Goal: Transaction & Acquisition: Obtain resource

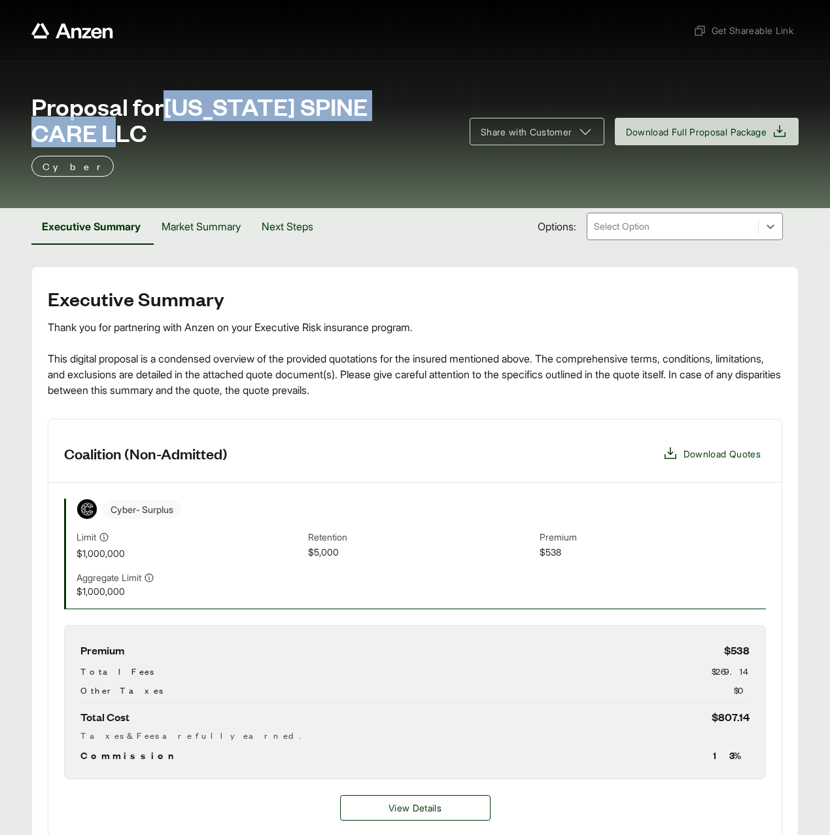
drag, startPoint x: 172, startPoint y: 108, endPoint x: 158, endPoint y: 141, distance: 36.1
click at [158, 141] on span "Proposal for [US_STATE] SPINE CARE LLC" at bounding box center [242, 119] width 423 height 52
copy span "[US_STATE] SPINE CARE LLC"
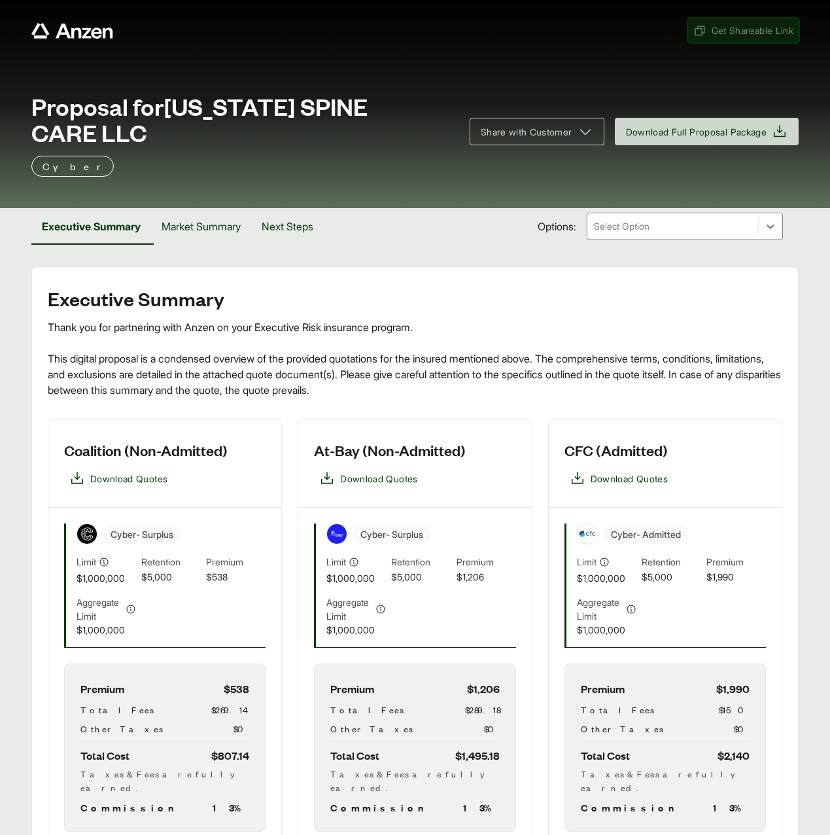
click at [732, 27] on span "Get Shareable Link" at bounding box center [744, 31] width 100 height 14
click at [656, 133] on span "Download Full Proposal Package" at bounding box center [696, 132] width 141 height 14
click at [731, 35] on span "Get Shareable Link" at bounding box center [744, 31] width 100 height 14
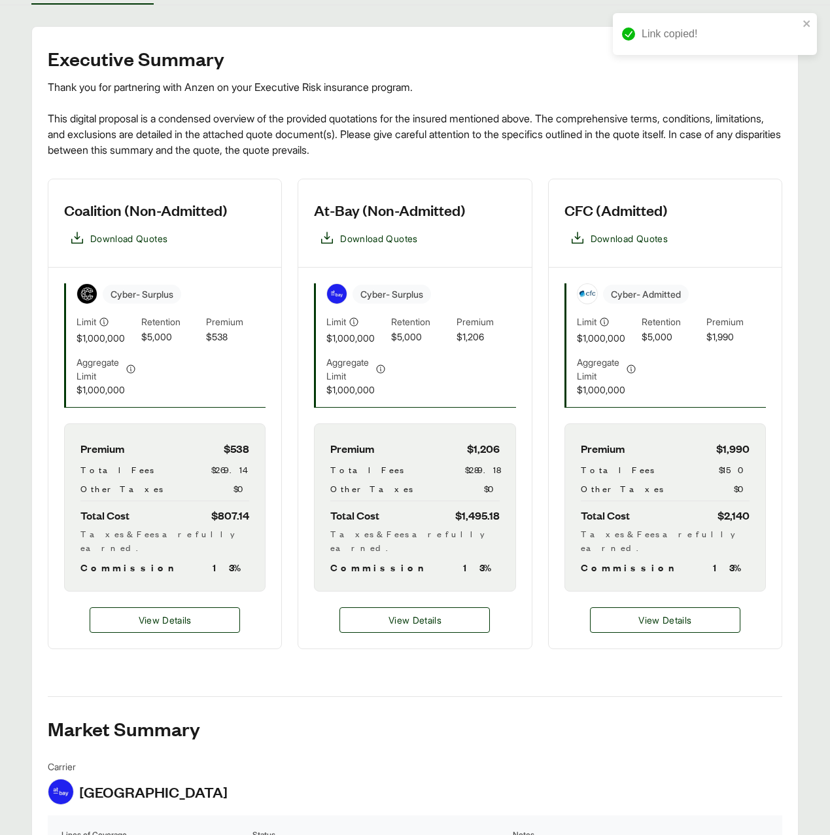
scroll to position [258, 0]
